Goal: Check status: Check status

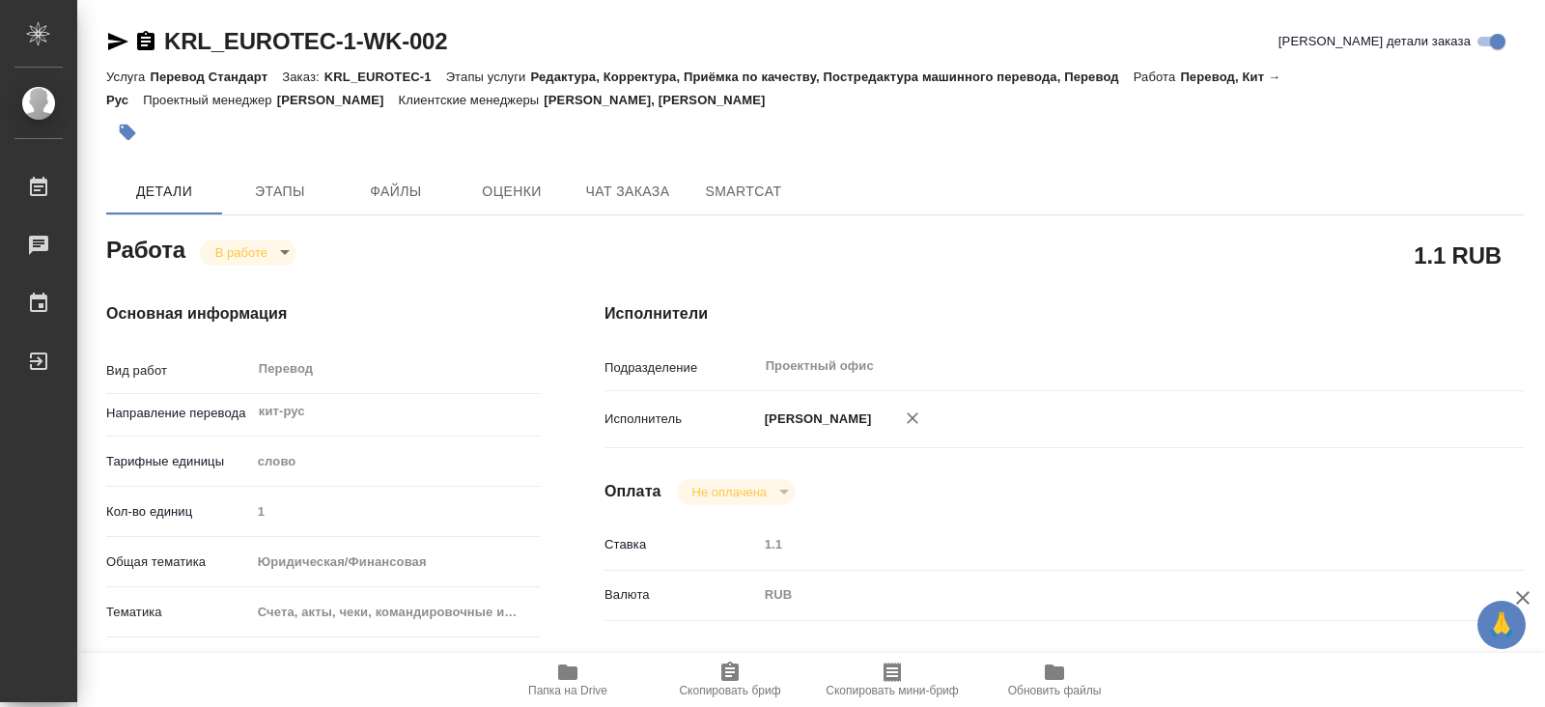
type textarea "x"
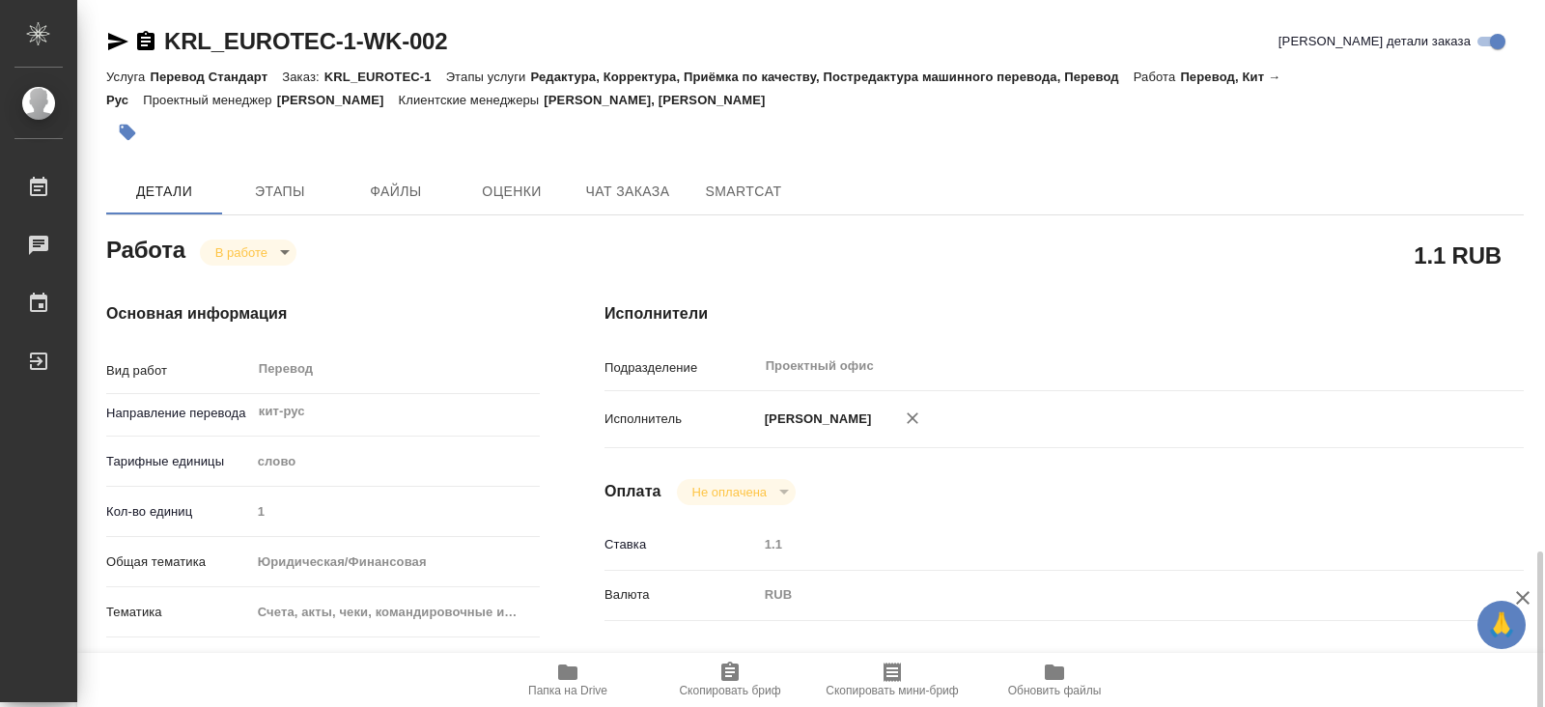
type textarea "x"
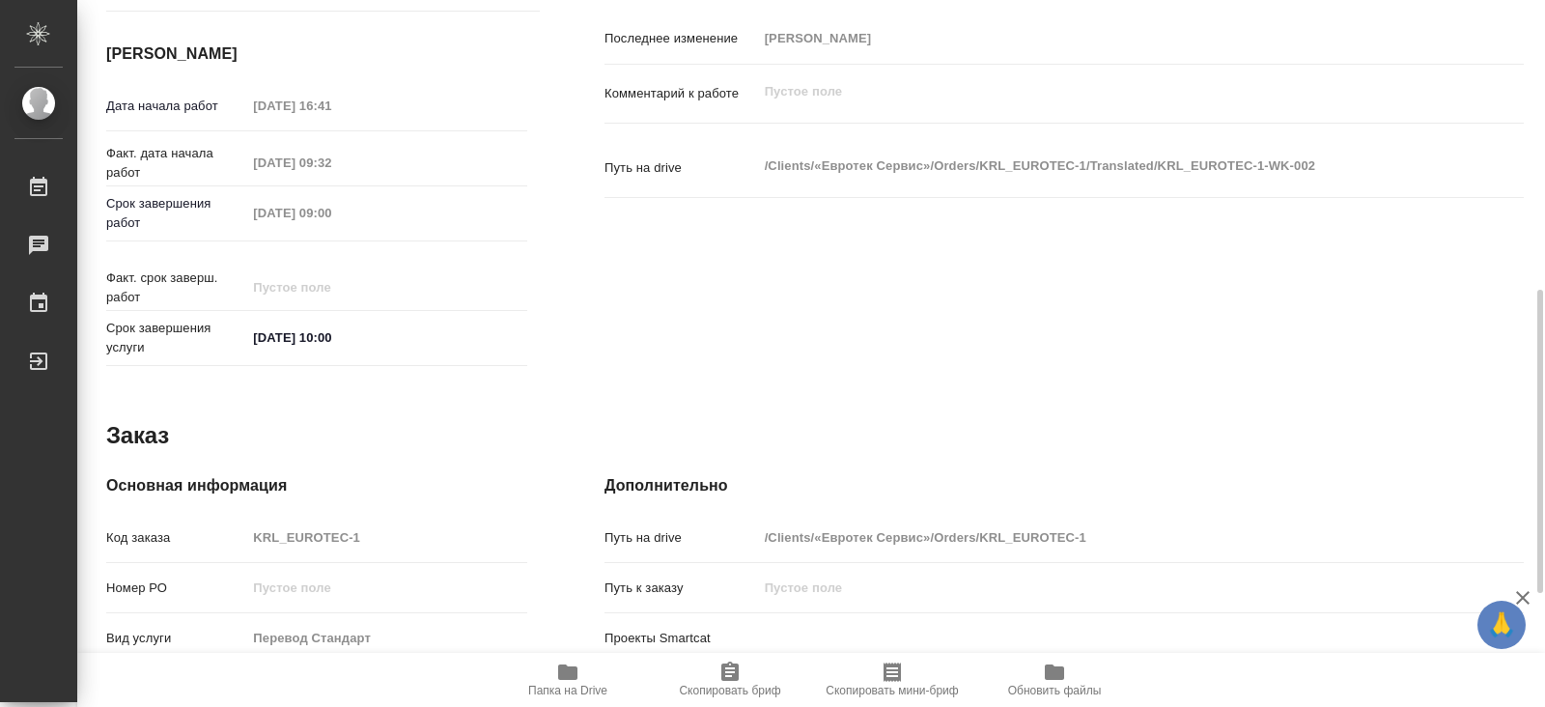
type textarea "x"
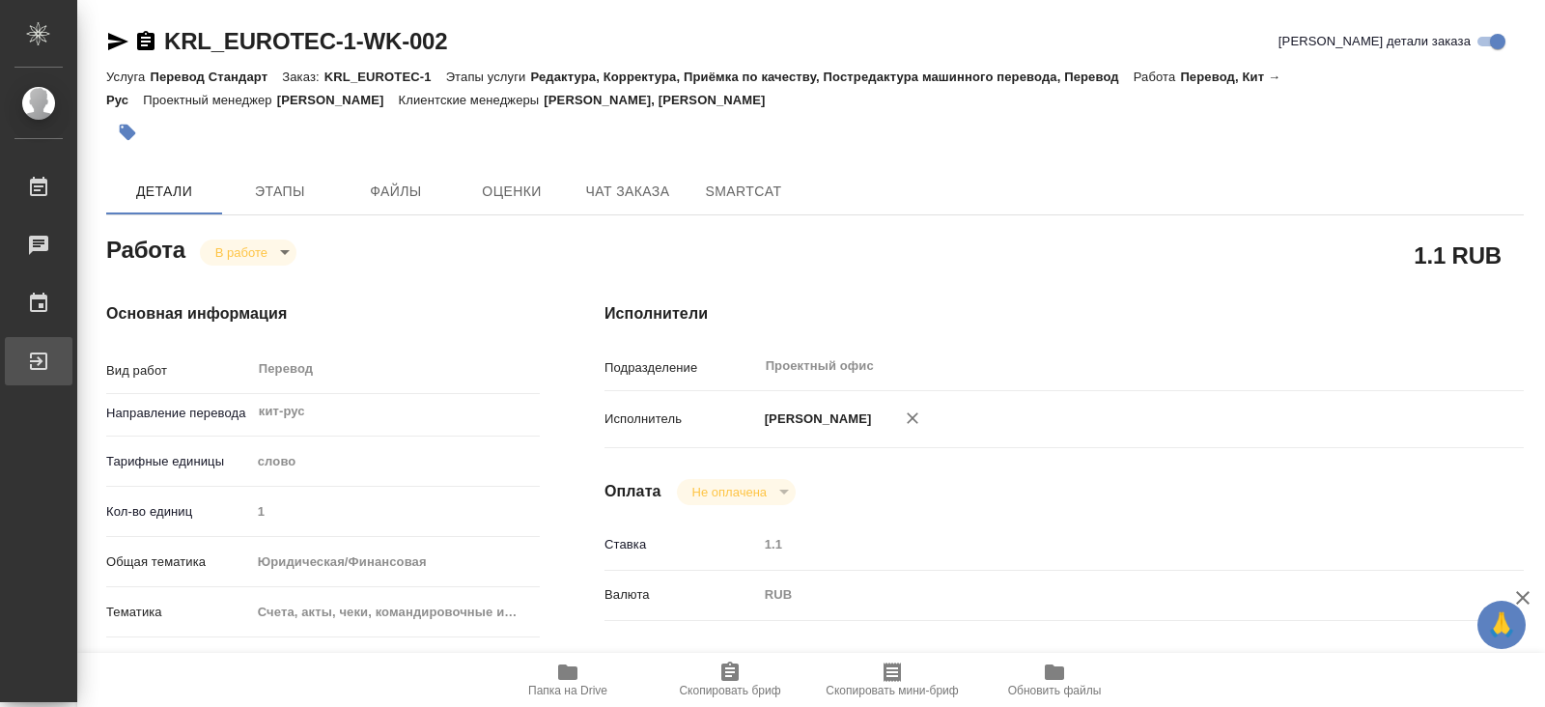
type textarea "x"
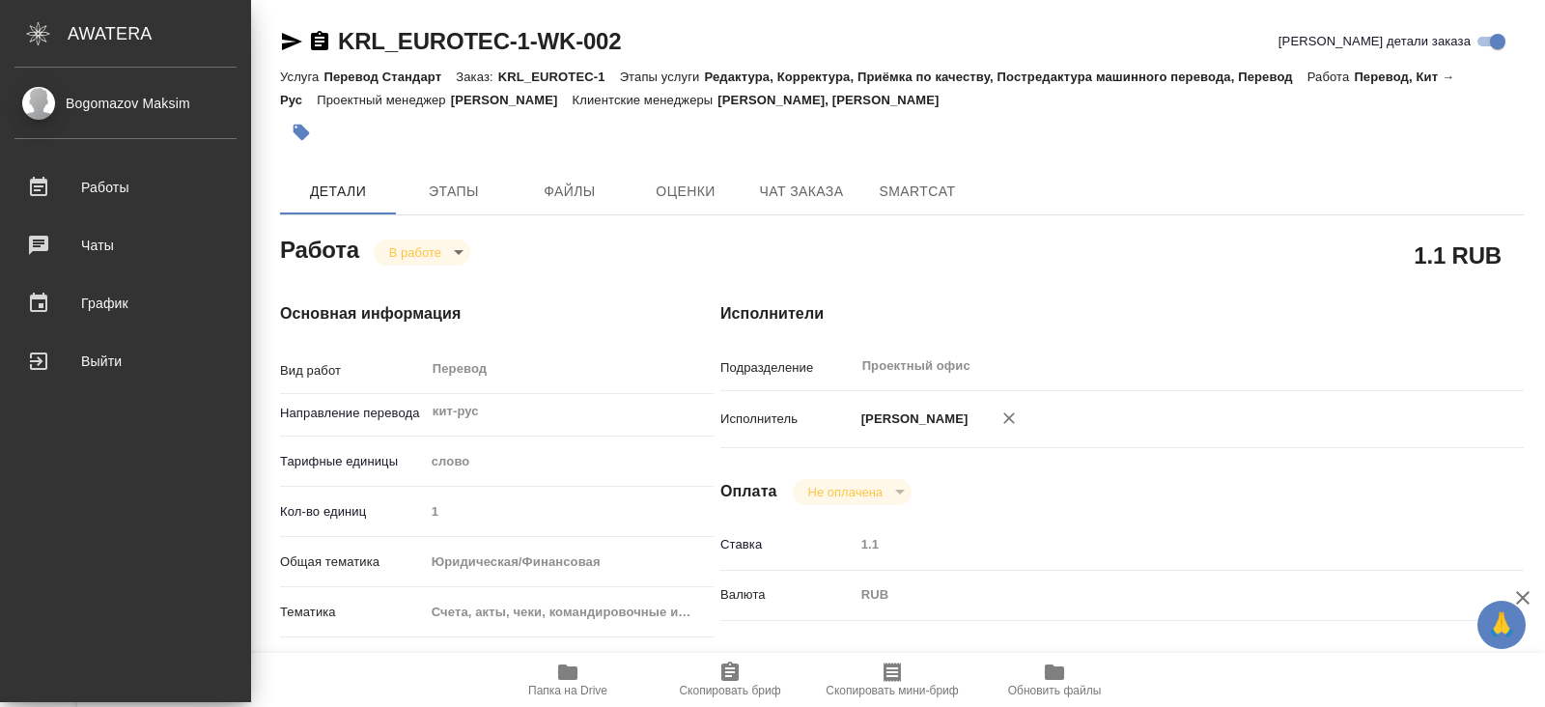
type textarea "x"
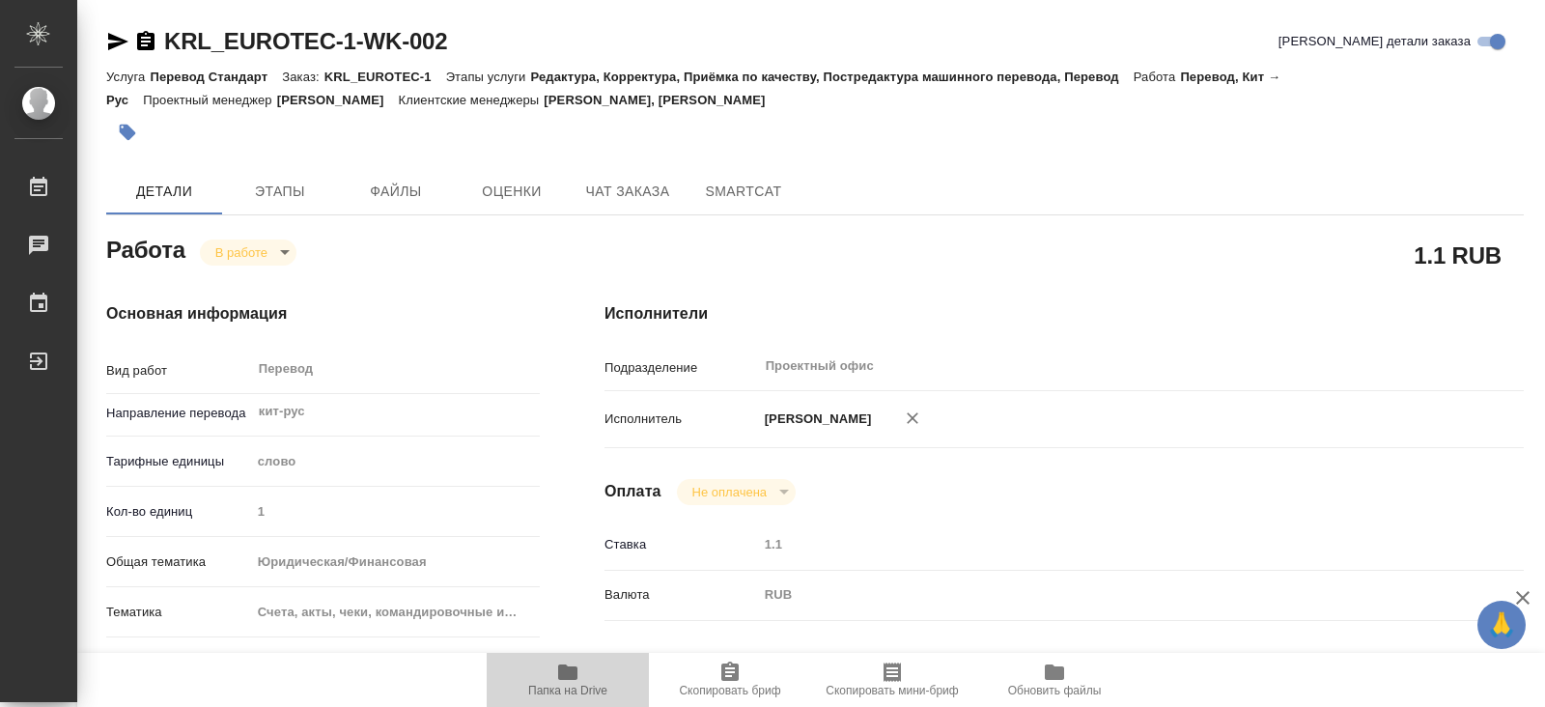
click at [542, 675] on span "Папка на Drive" at bounding box center [567, 678] width 139 height 37
type textarea "x"
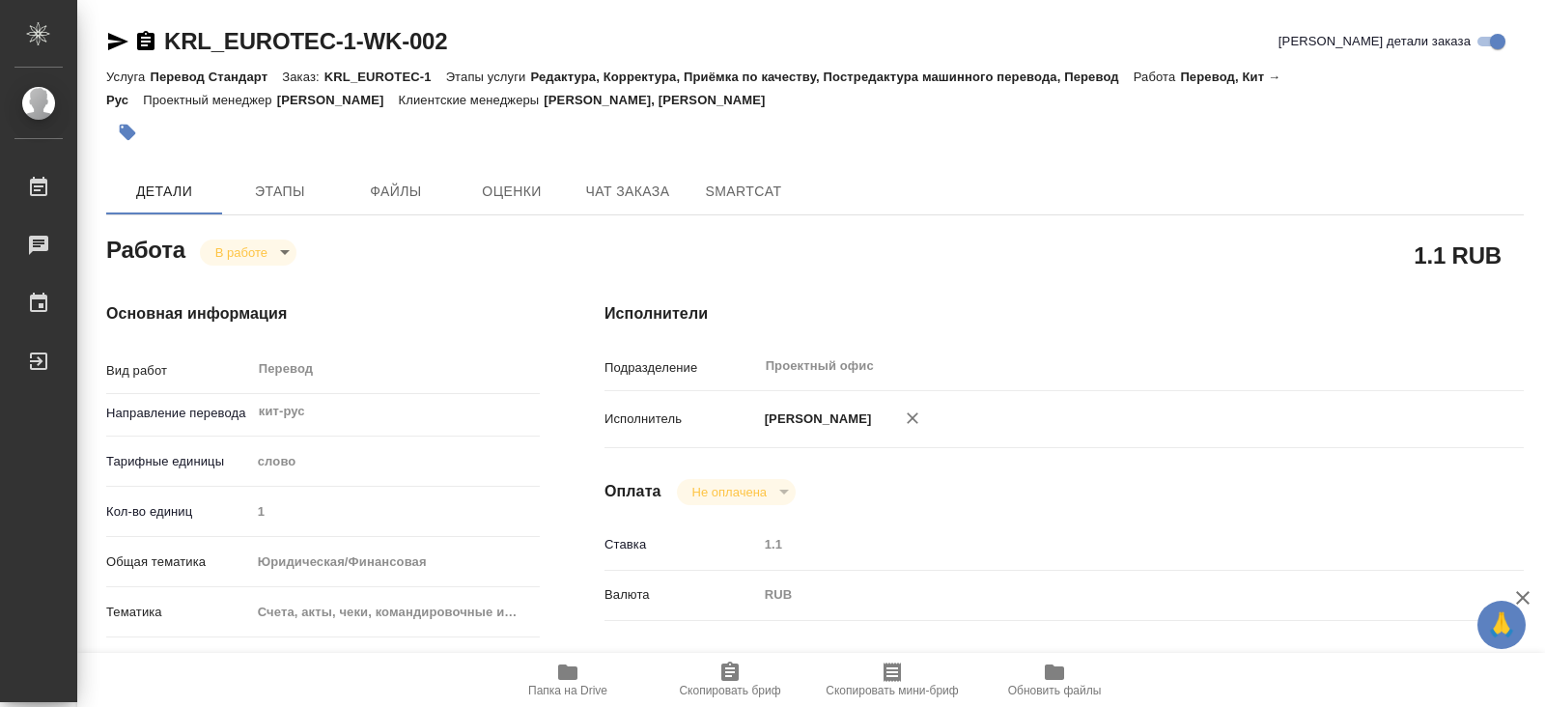
type textarea "x"
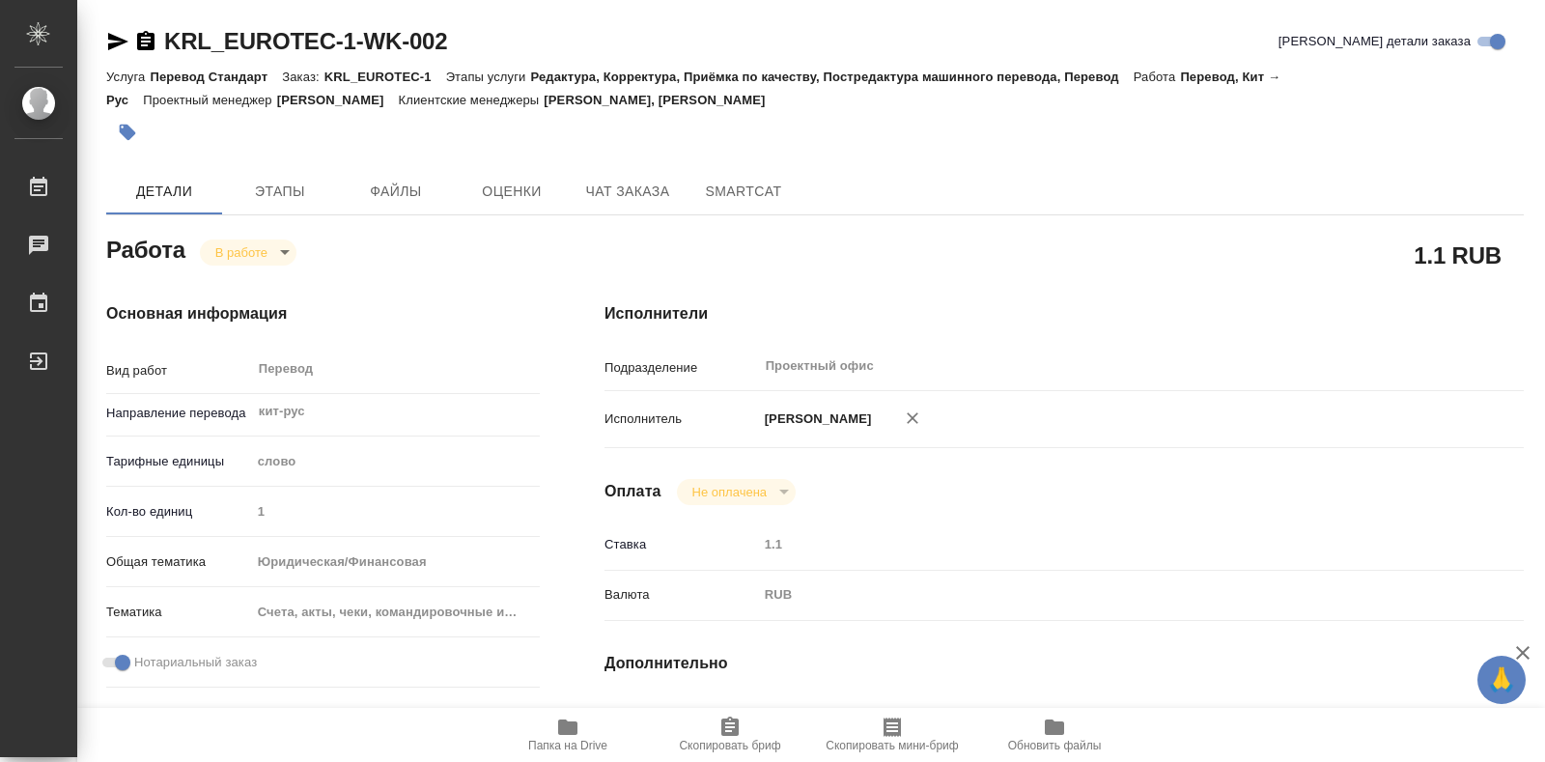
type textarea "x"
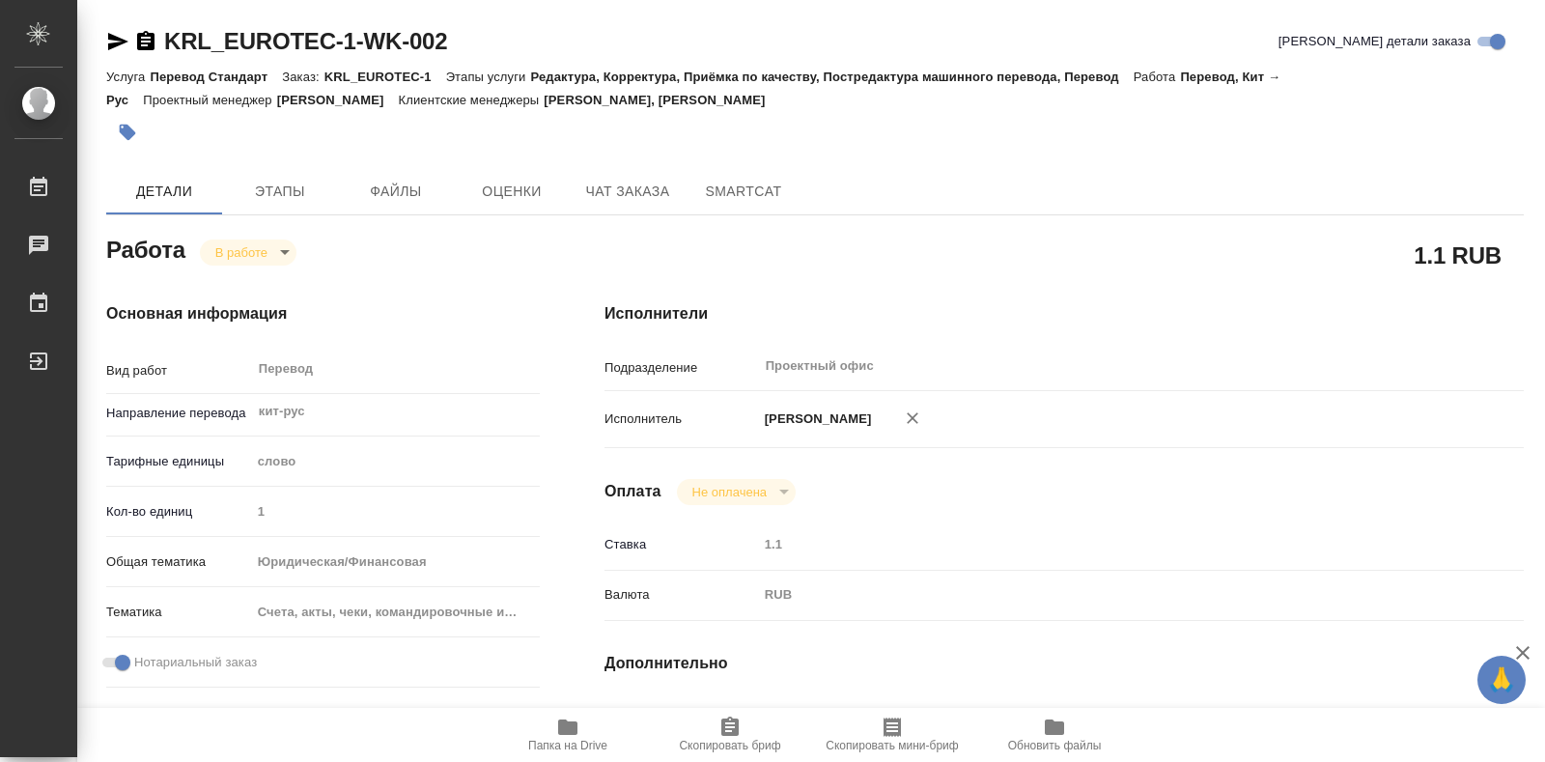
click at [288, 259] on body "🙏 .cls-1 fill:#fff; AWATERA Bogomazov Maksim Работы 0 Чаты График Выйти KRL_EUR…" at bounding box center [772, 381] width 1545 height 762
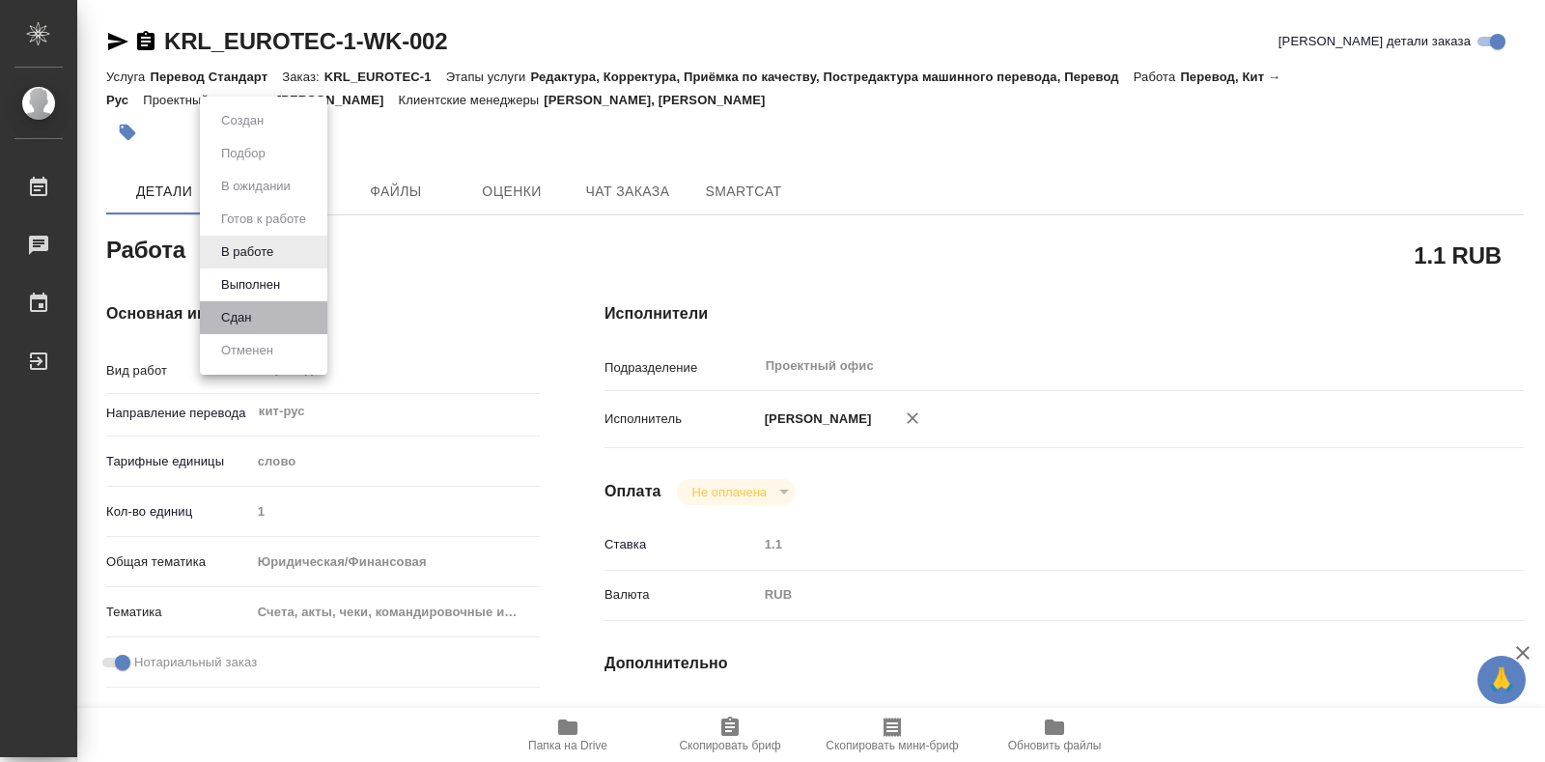
click at [263, 324] on li "Сдан" at bounding box center [263, 317] width 127 height 33
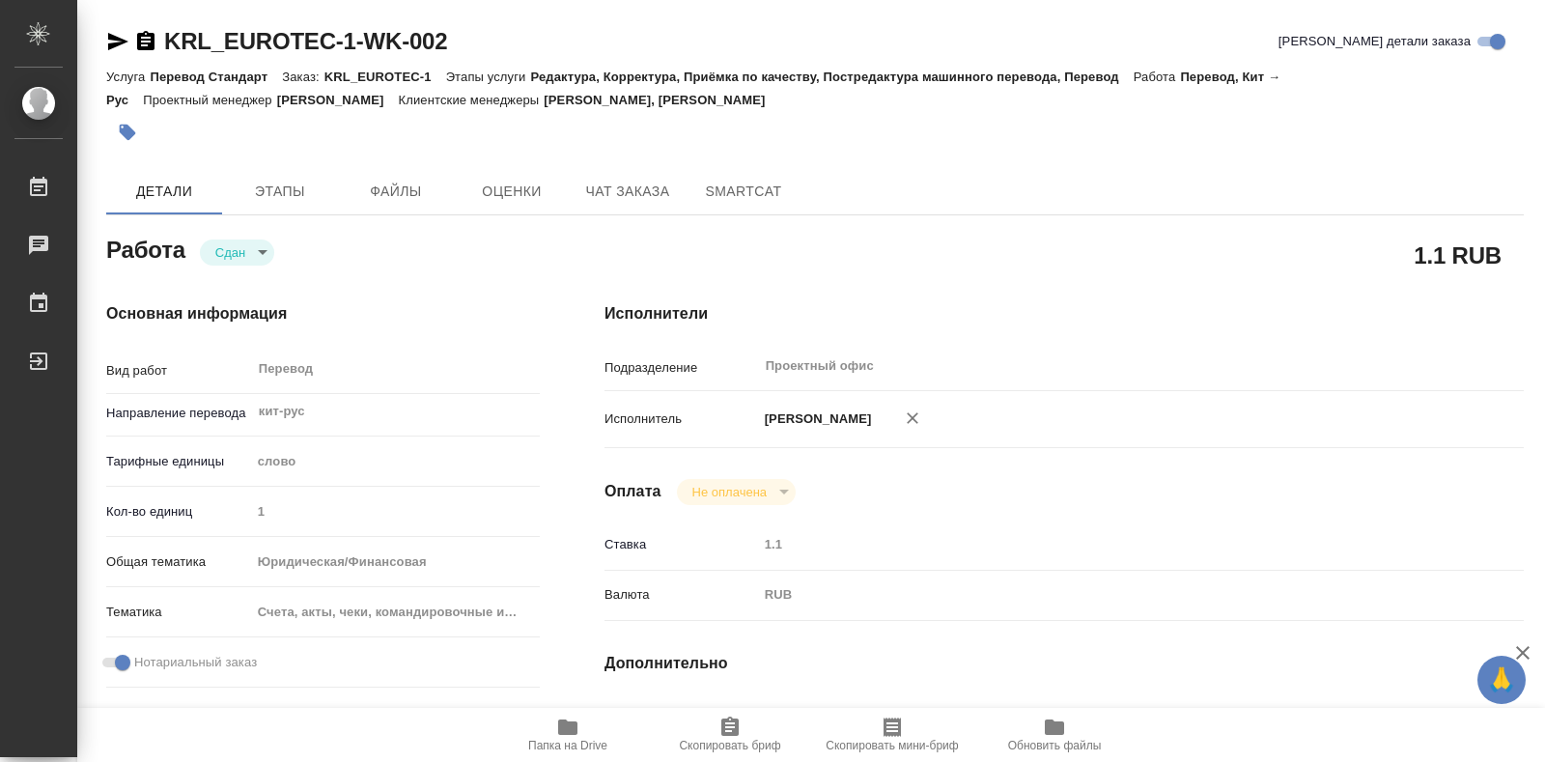
type textarea "x"
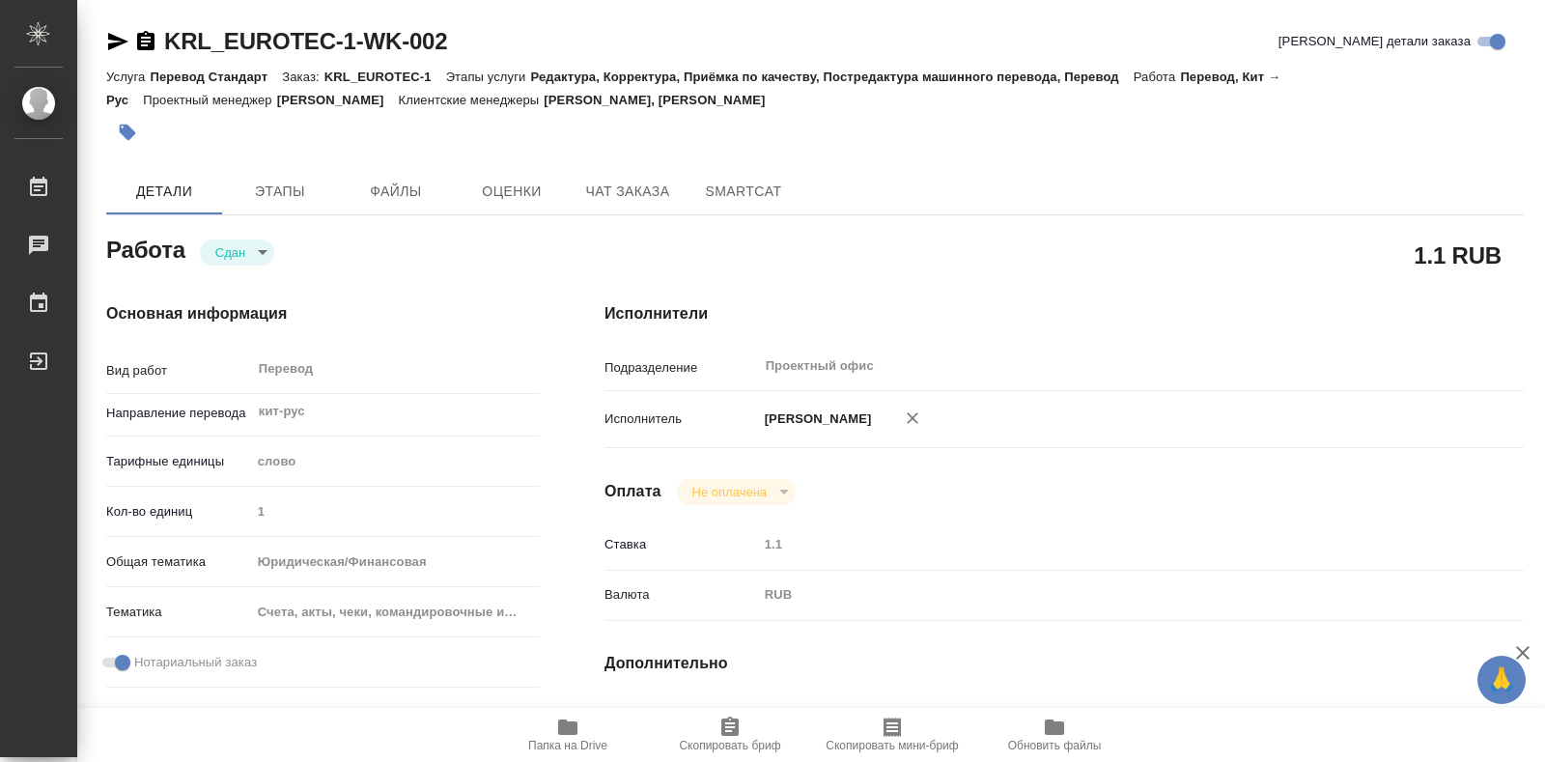
type textarea "x"
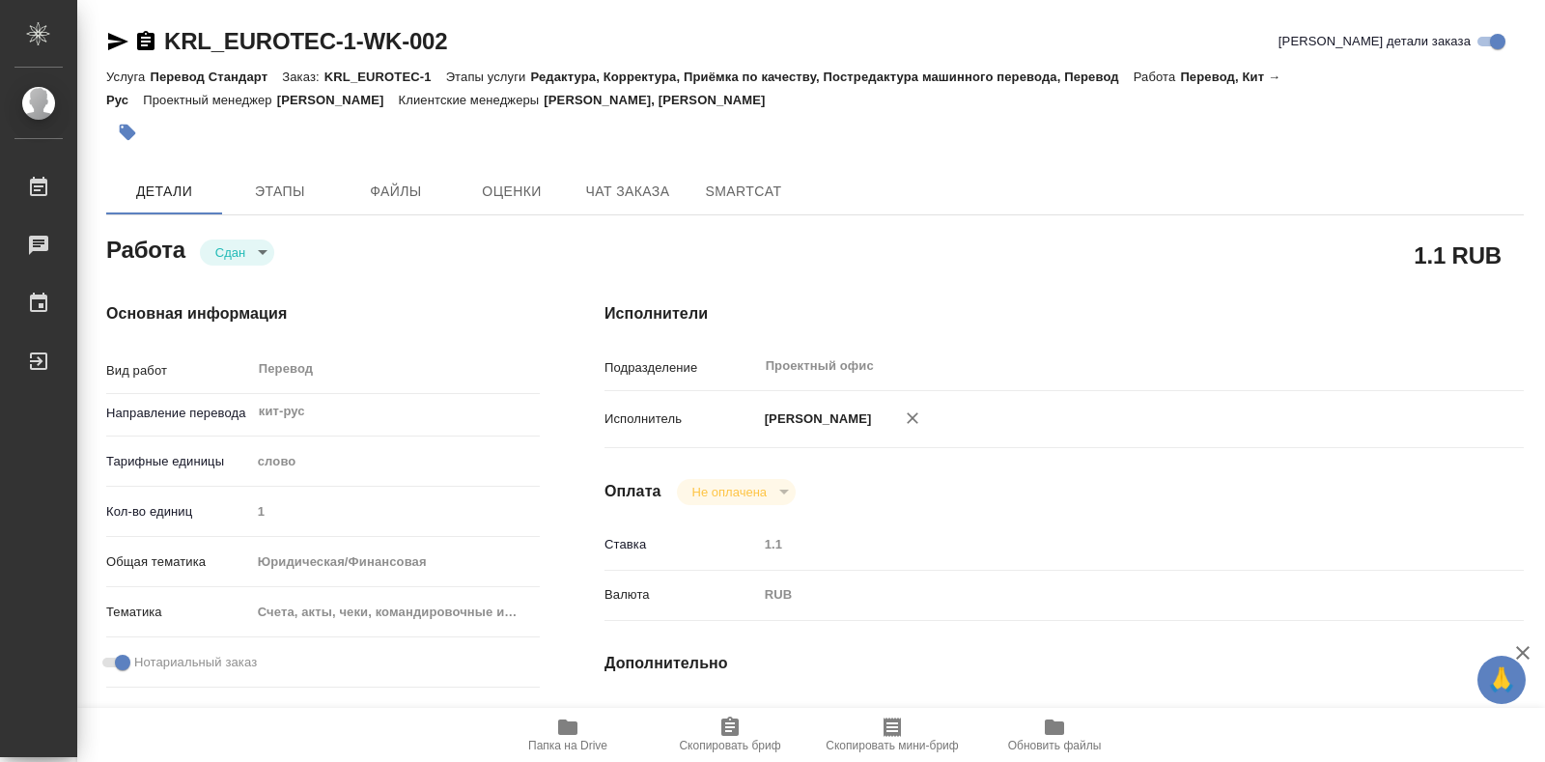
type textarea "x"
